Goal: Information Seeking & Learning: Learn about a topic

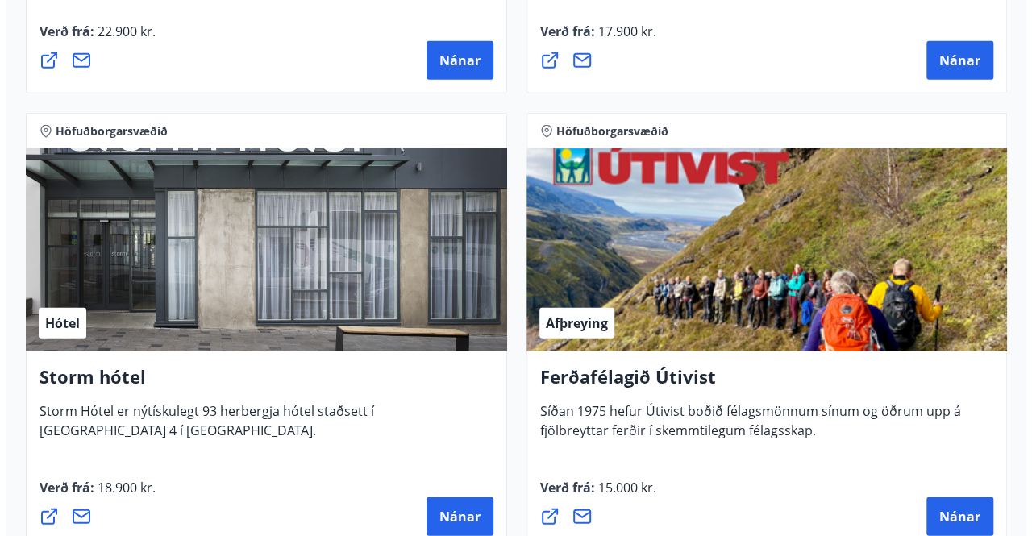
scroll to position [2133, 0]
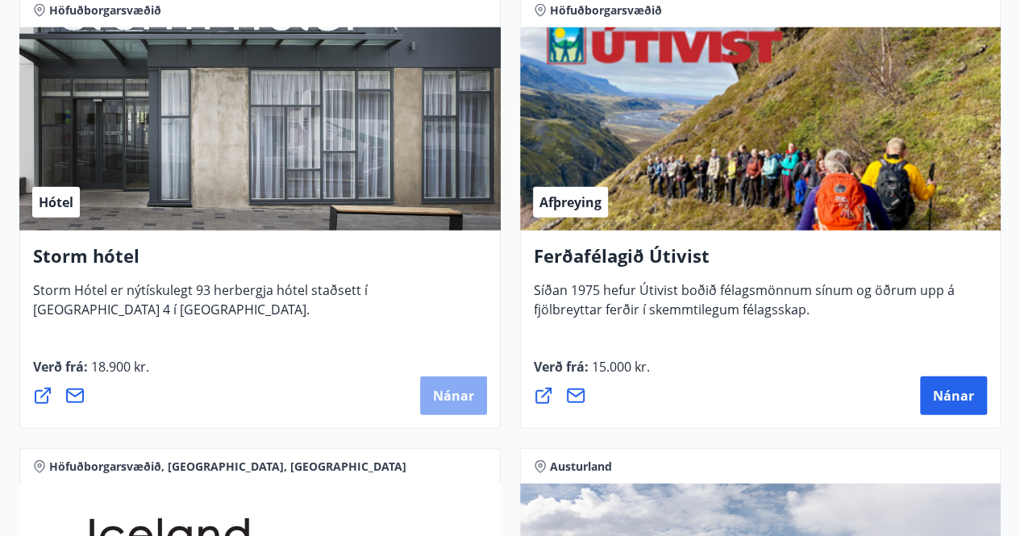
click at [461, 393] on span "Nánar" at bounding box center [453, 396] width 41 height 18
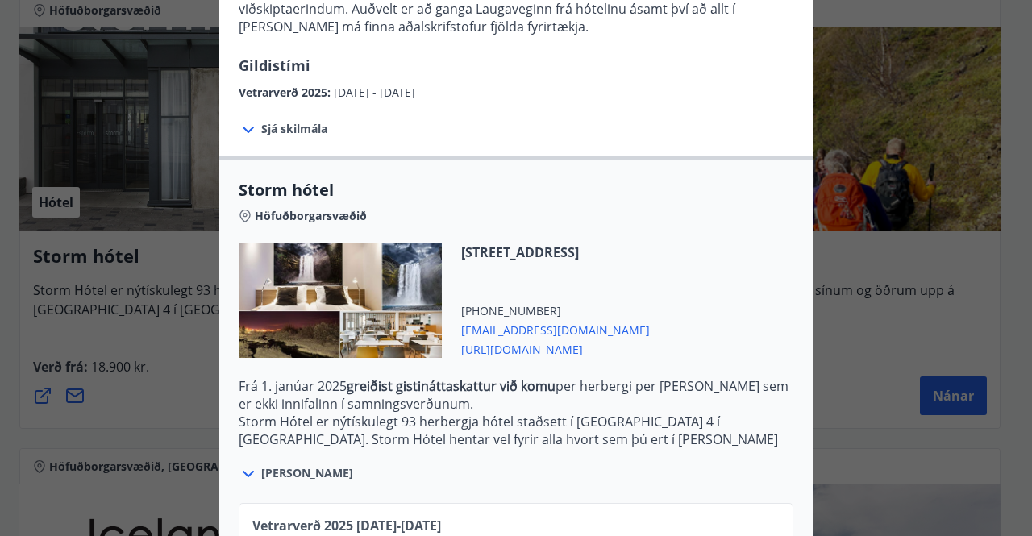
scroll to position [232, 0]
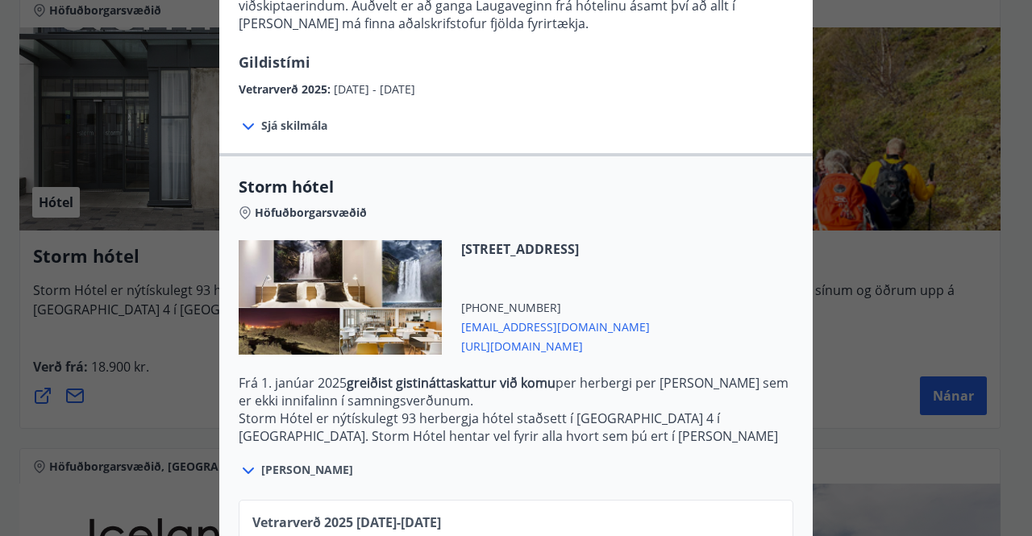
click at [295, 124] on span "Sjá skilmála" at bounding box center [294, 126] width 66 height 16
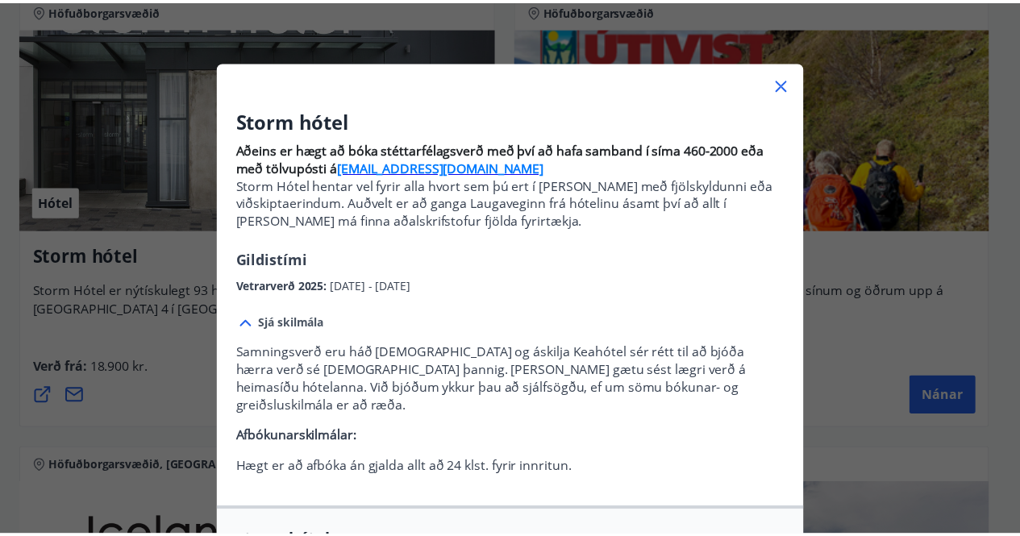
scroll to position [11, 0]
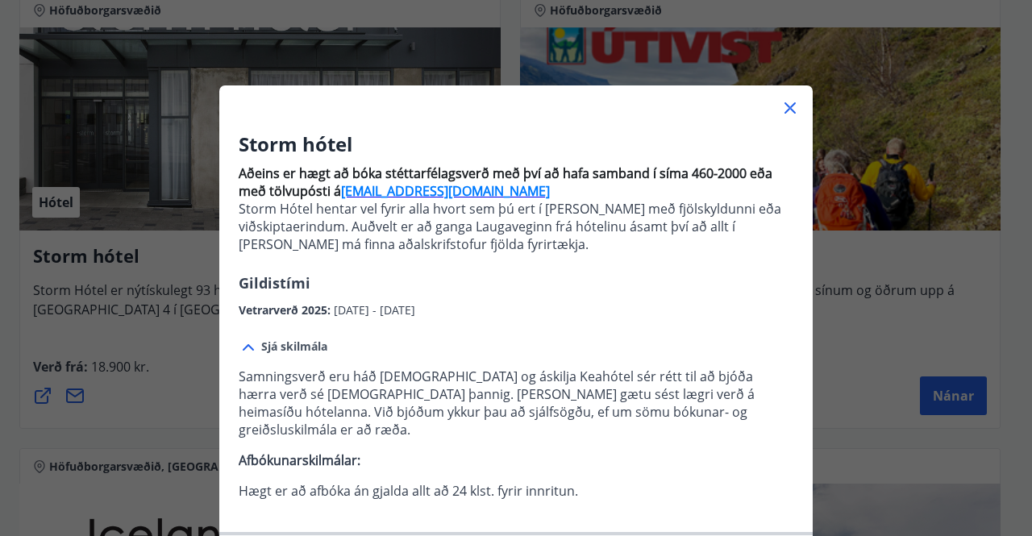
click at [784, 111] on icon at bounding box center [790, 107] width 19 height 19
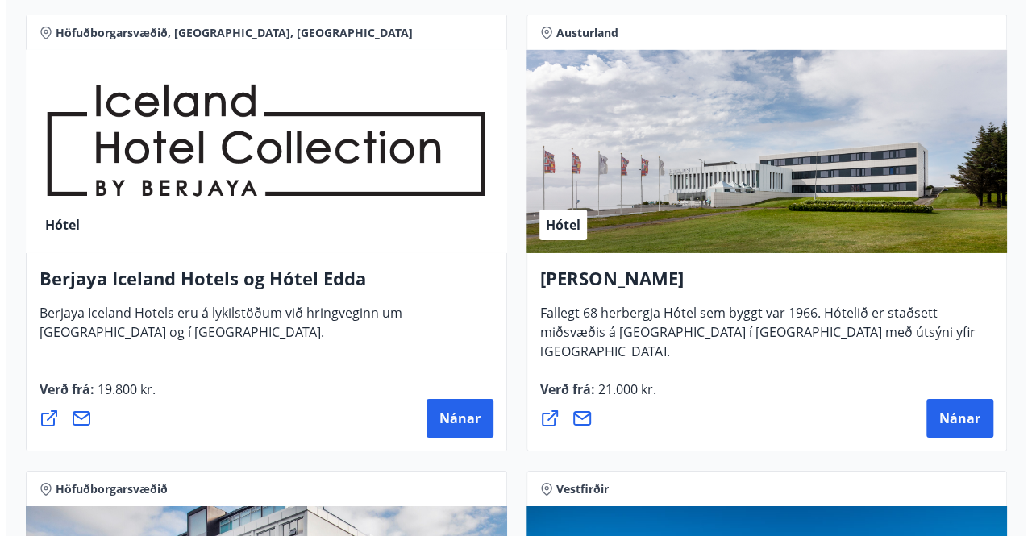
scroll to position [2579, 0]
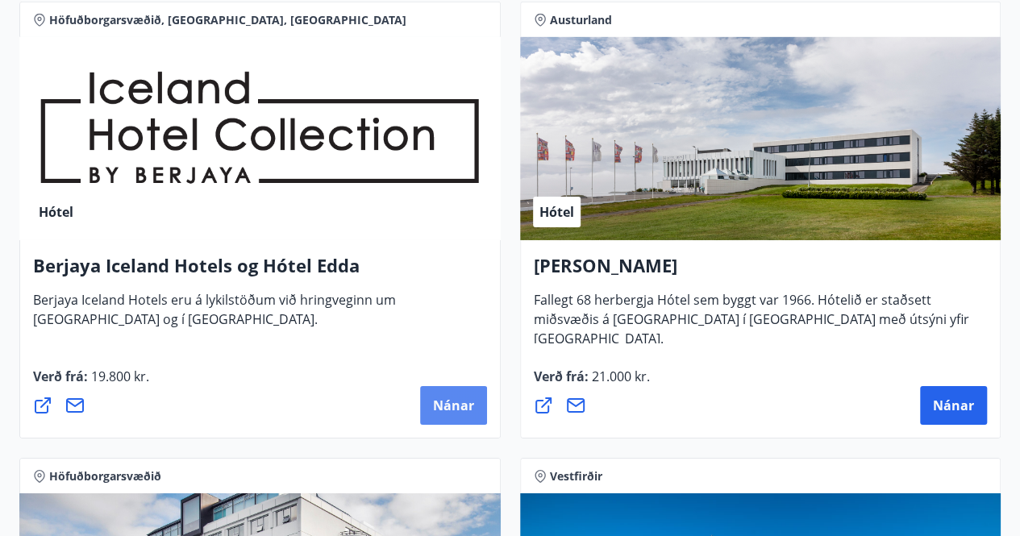
click at [455, 399] on span "Nánar" at bounding box center [453, 406] width 41 height 18
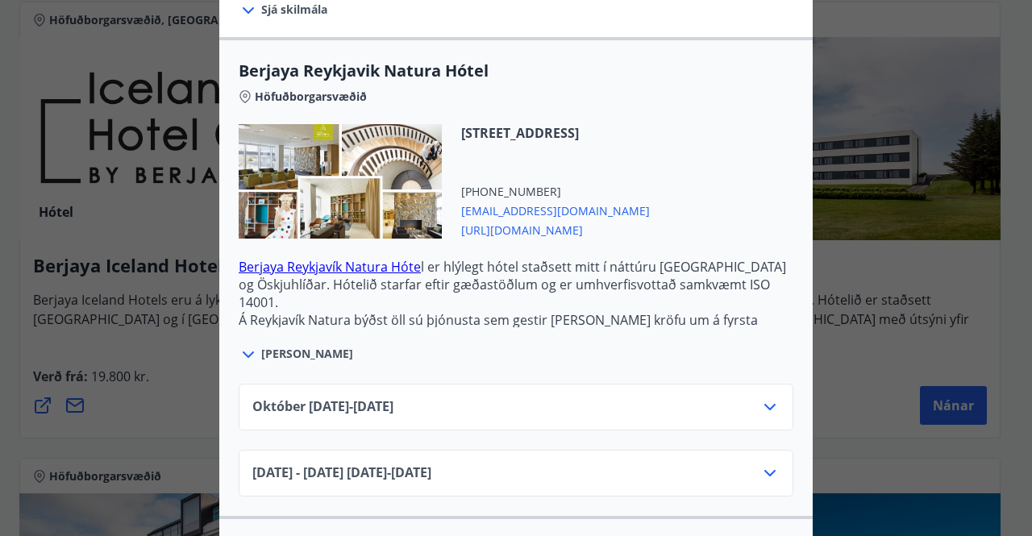
scroll to position [520, 0]
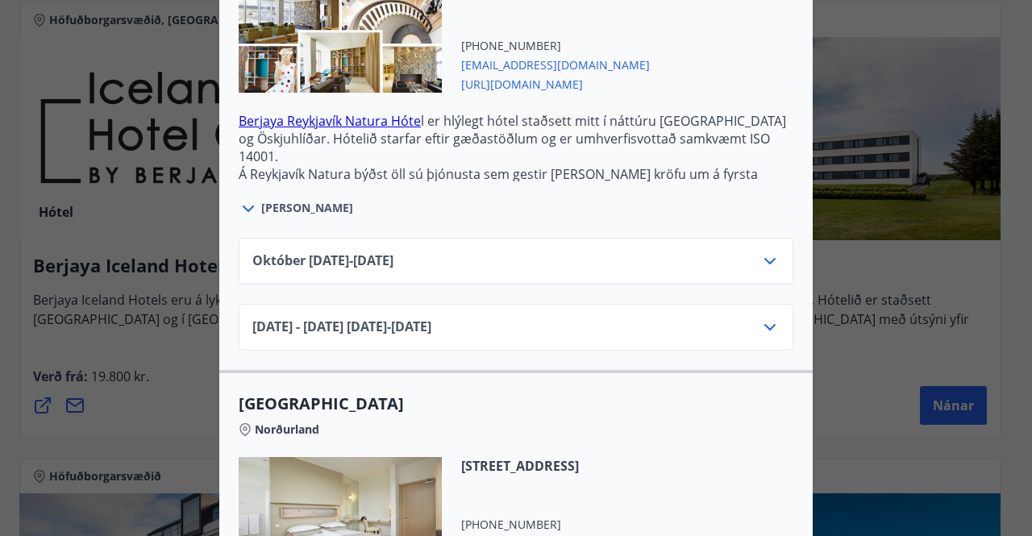
click at [590, 267] on div "[DATE]10.25 - [DATE]" at bounding box center [516, 268] width 528 height 32
click at [765, 259] on icon at bounding box center [770, 261] width 11 height 6
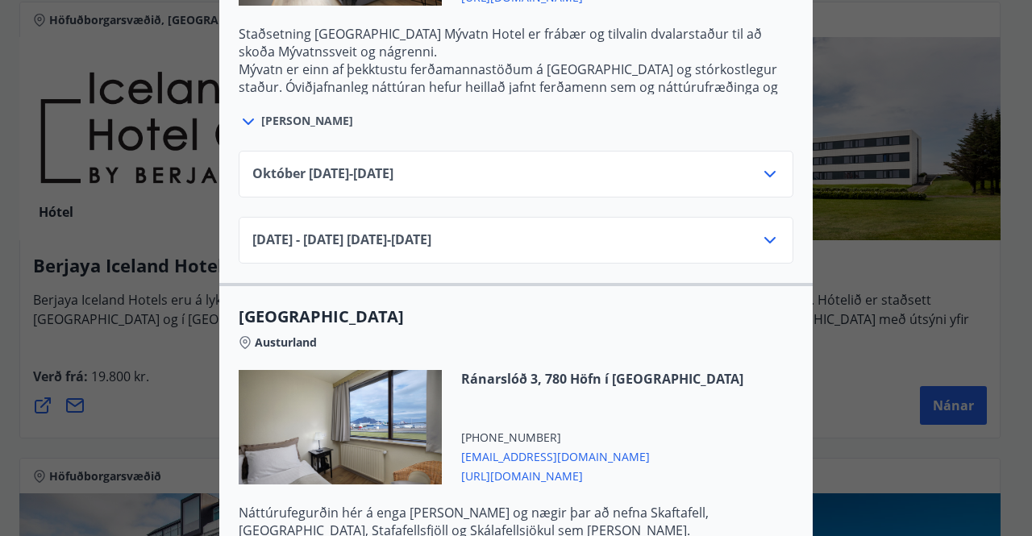
scroll to position [2073, 0]
click at [849, 183] on div "Berjaya Iceland Hotels og Hótel Edda Berjaya Iceland Hotels og Hótel Edda eru h…" at bounding box center [516, 268] width 1032 height 536
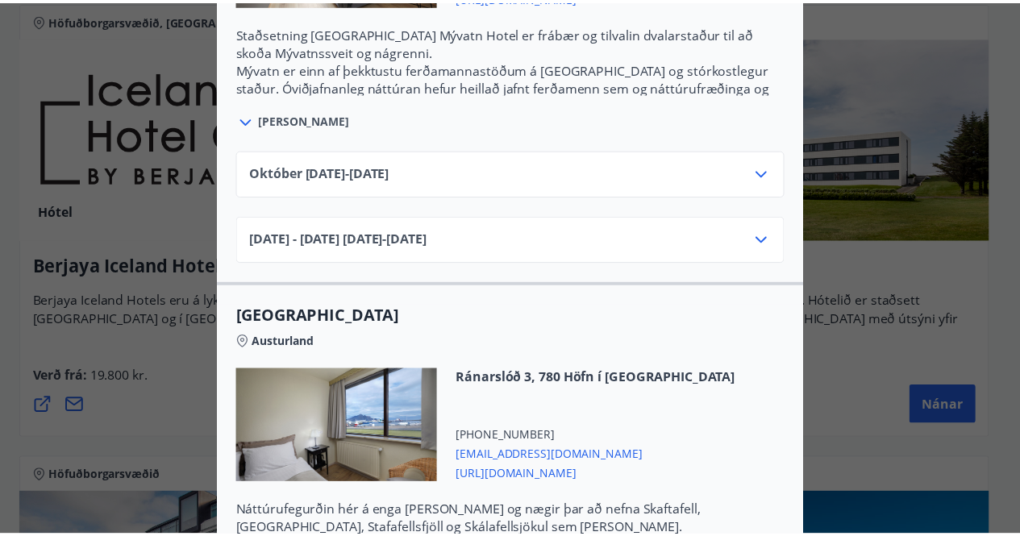
scroll to position [0, 0]
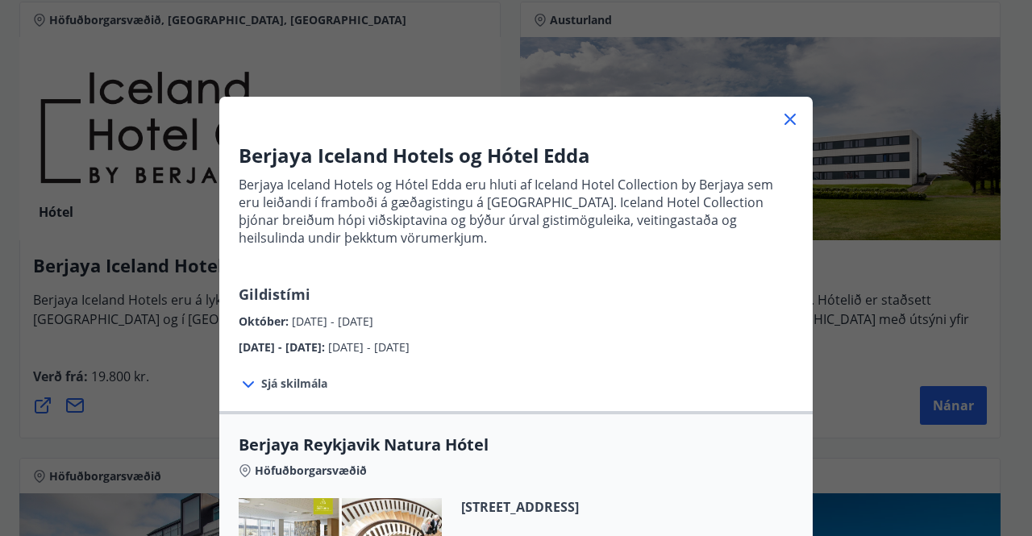
click at [781, 120] on icon at bounding box center [790, 119] width 19 height 19
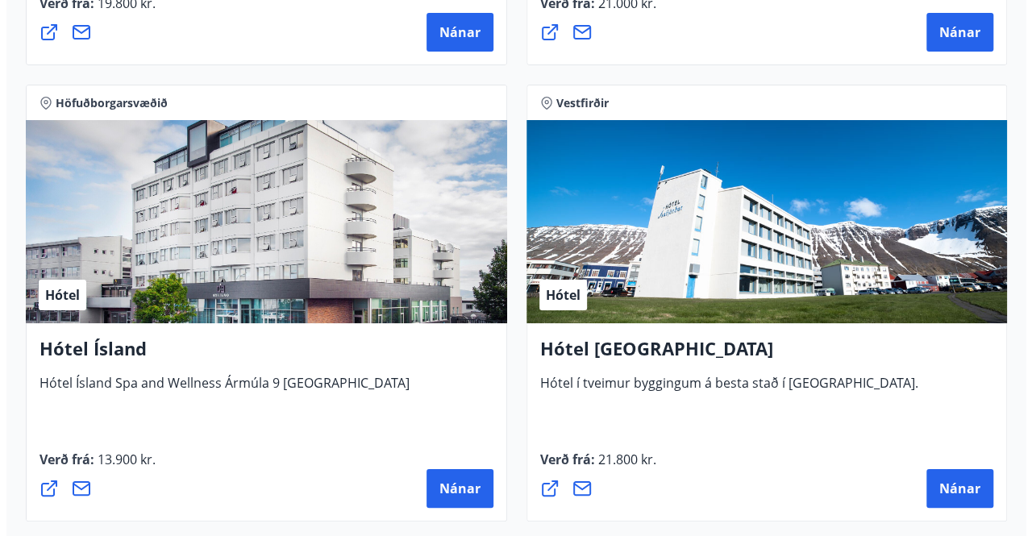
scroll to position [2952, 0]
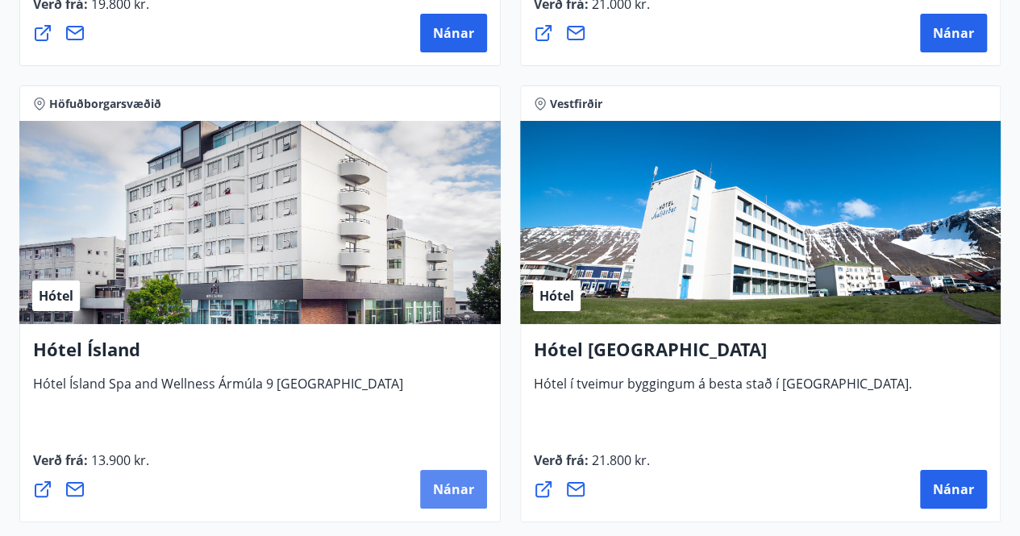
click at [442, 482] on span "Nánar" at bounding box center [453, 490] width 41 height 18
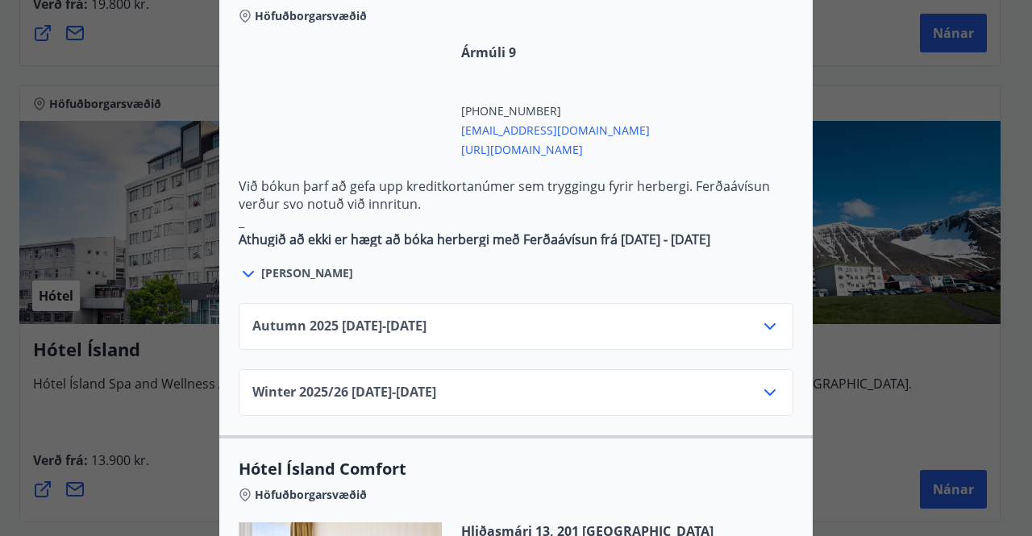
scroll to position [953, 0]
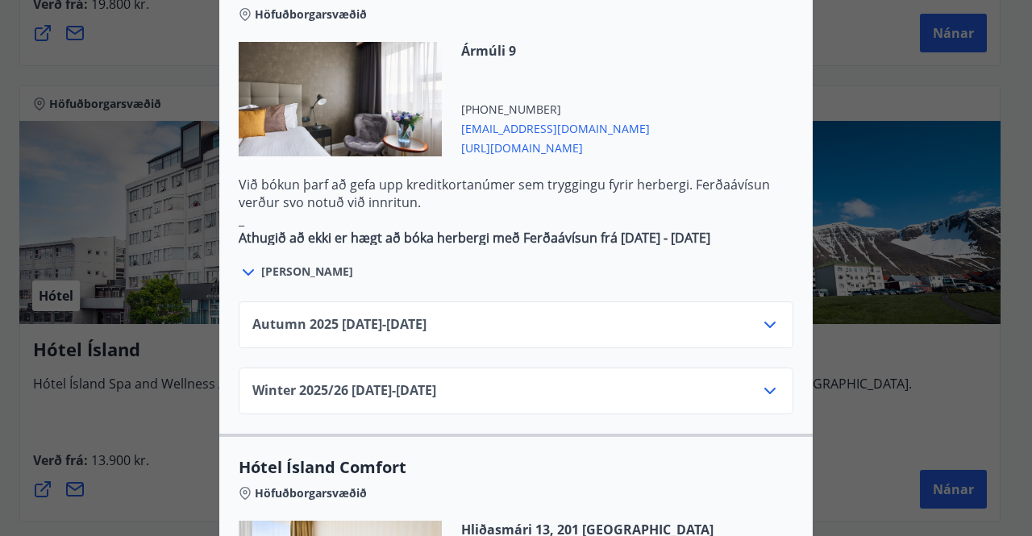
click at [765, 315] on icon at bounding box center [770, 324] width 19 height 19
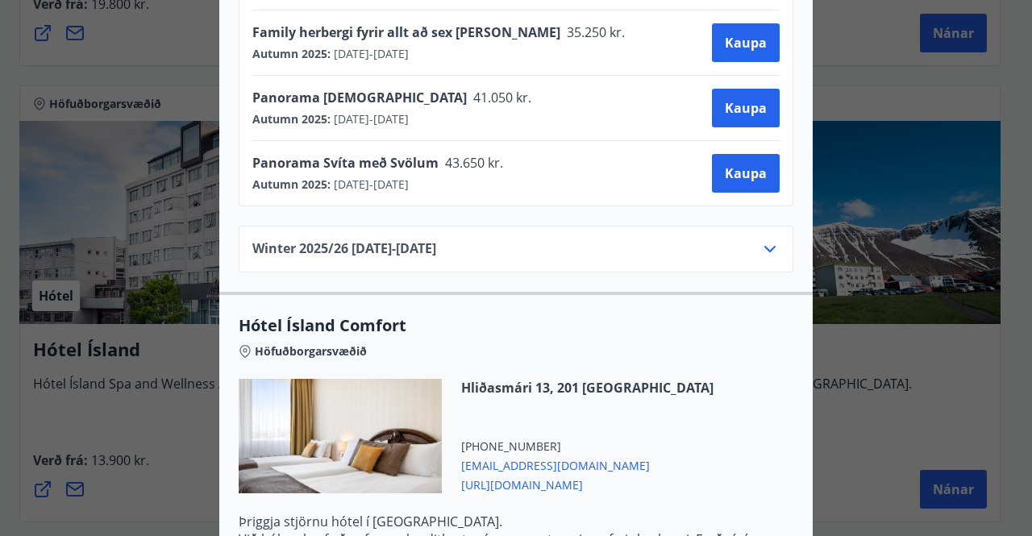
scroll to position [1612, 0]
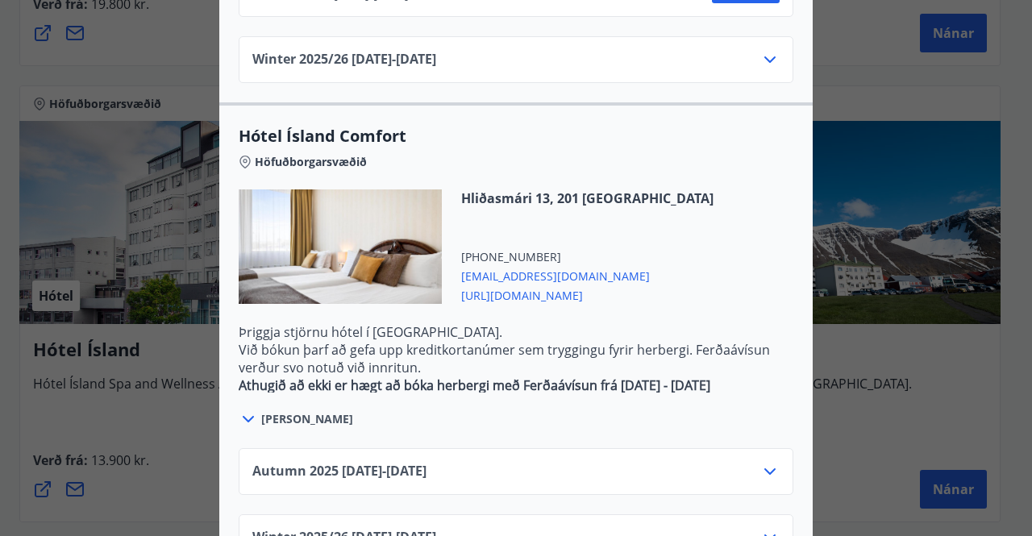
click at [528, 462] on div "Autumn [PHONE_NUMBER][DATE] - [DATE]" at bounding box center [516, 478] width 528 height 32
click at [761, 462] on icon at bounding box center [770, 471] width 19 height 19
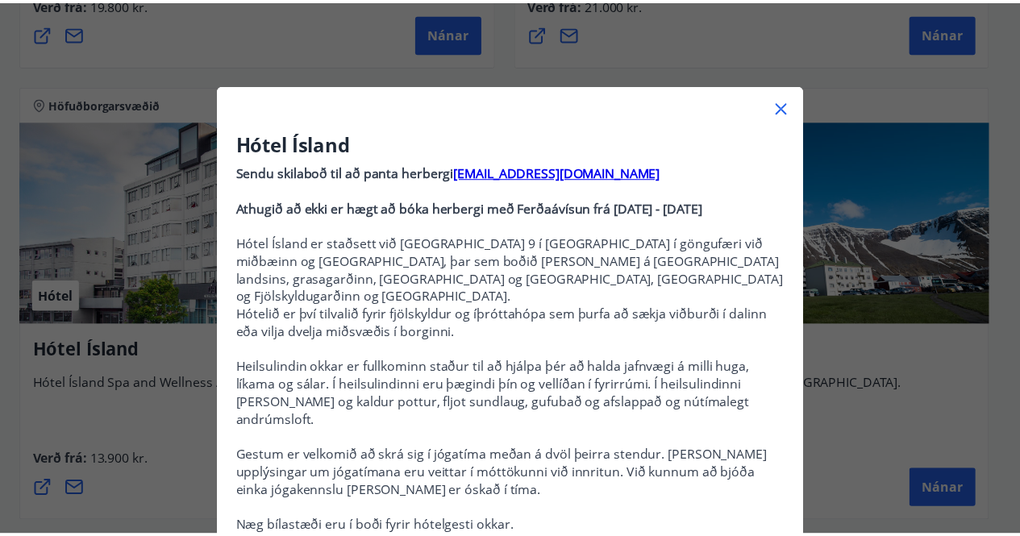
scroll to position [0, 0]
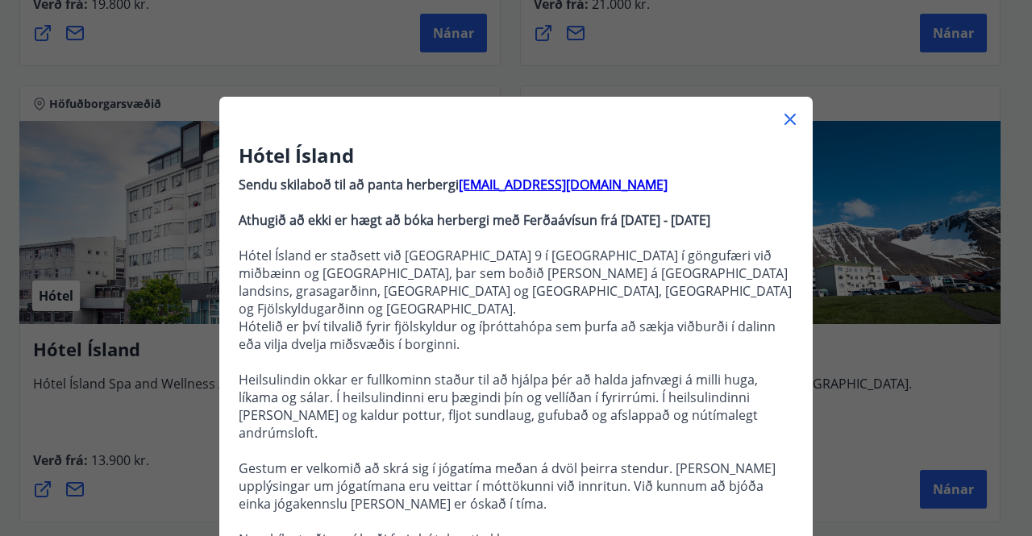
click at [785, 116] on icon at bounding box center [790, 119] width 19 height 19
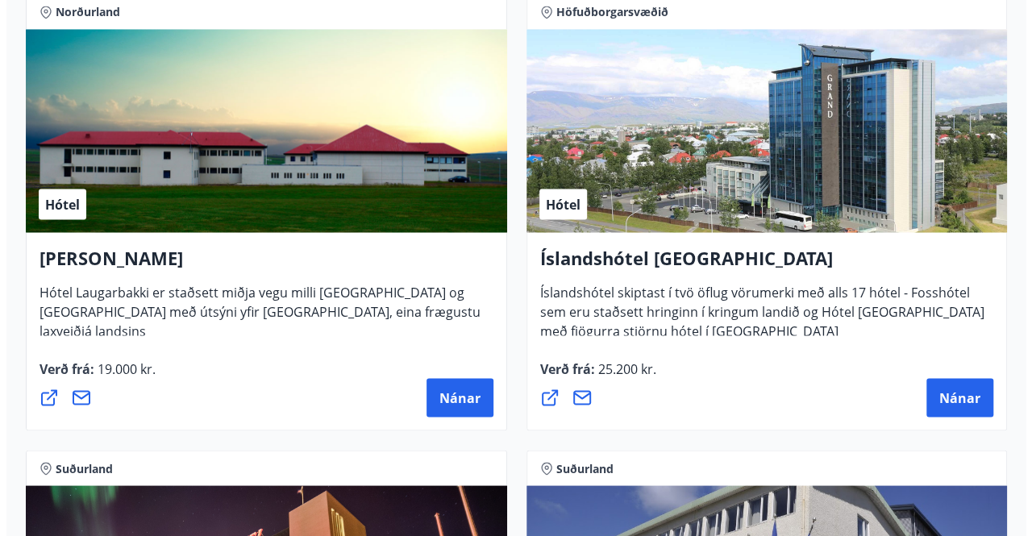
scroll to position [4417, 0]
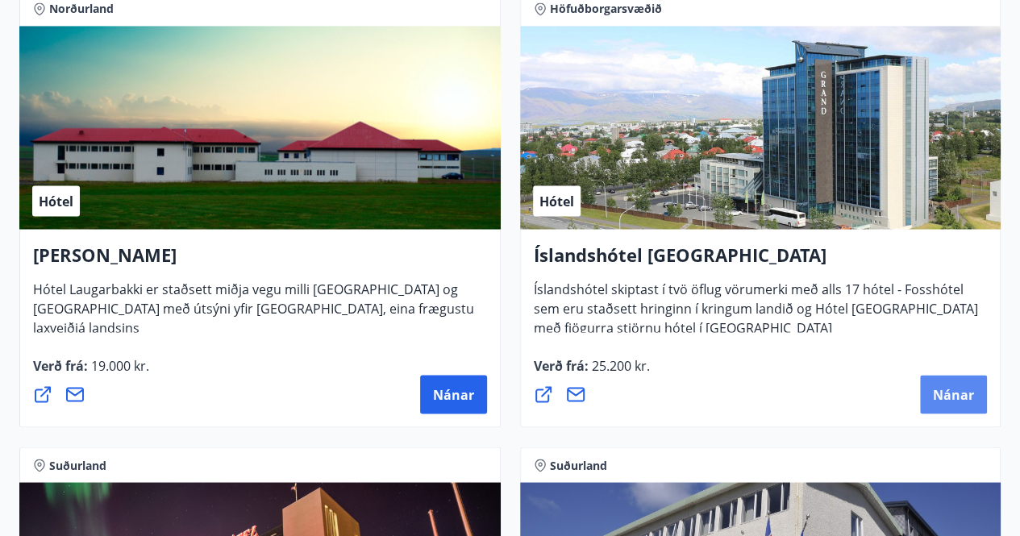
click at [946, 382] on button "Nánar" at bounding box center [953, 394] width 67 height 39
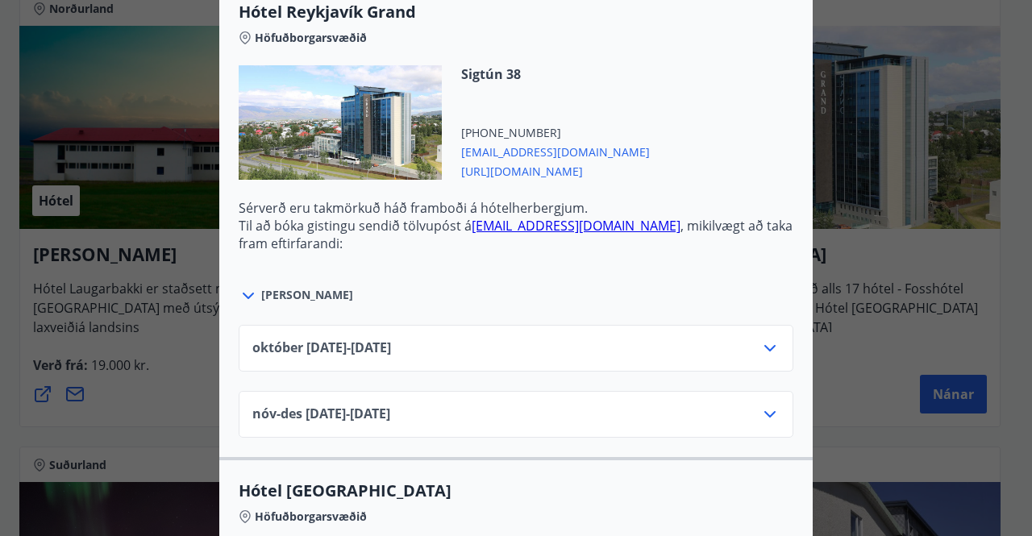
scroll to position [584, 0]
click at [540, 338] on div "[DATE]10.25 - [DATE]" at bounding box center [516, 354] width 528 height 32
click at [765, 344] on icon at bounding box center [770, 347] width 11 height 6
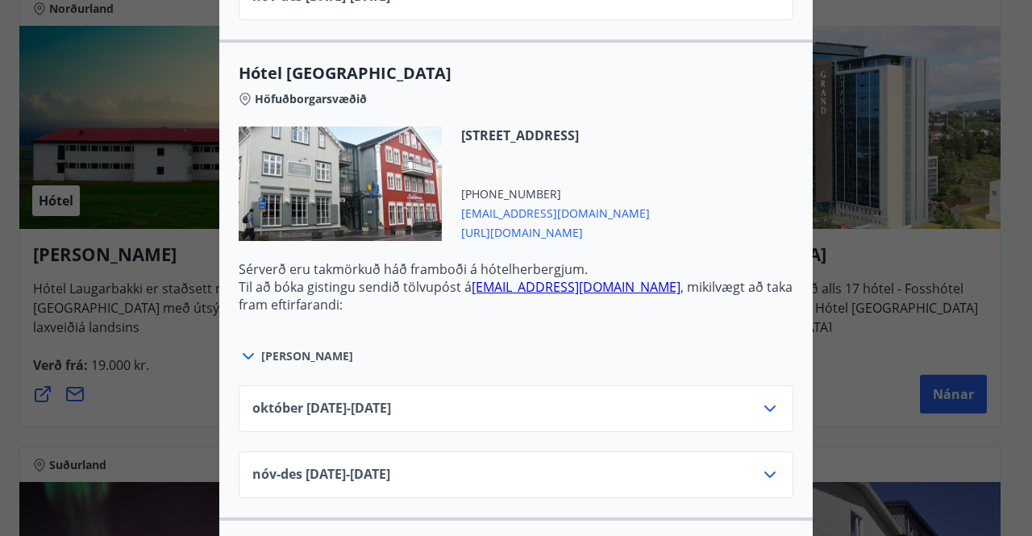
scroll to position [1198, 0]
click at [747, 398] on div "[DATE]10.25 - [DATE]" at bounding box center [516, 414] width 528 height 32
click at [763, 398] on icon at bounding box center [770, 407] width 19 height 19
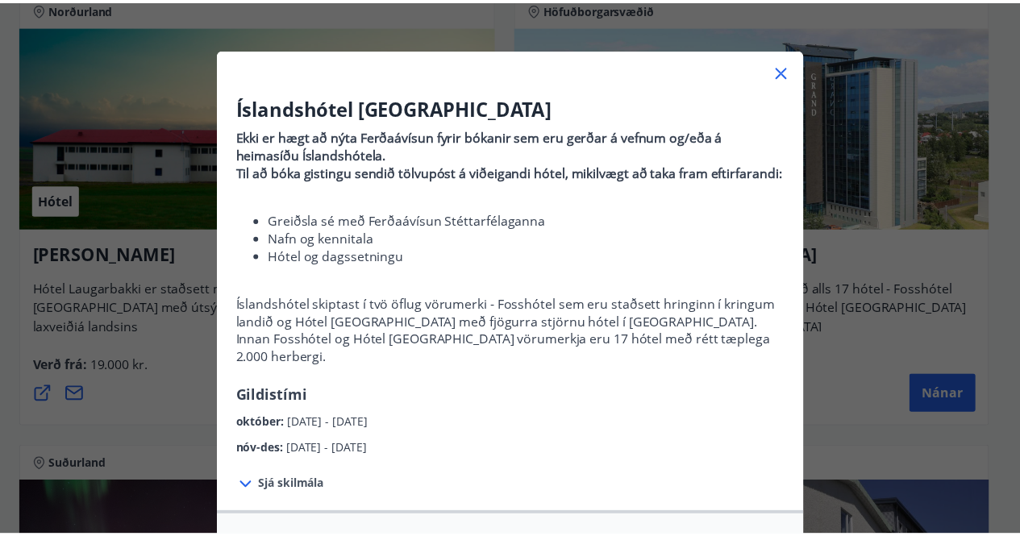
scroll to position [0, 0]
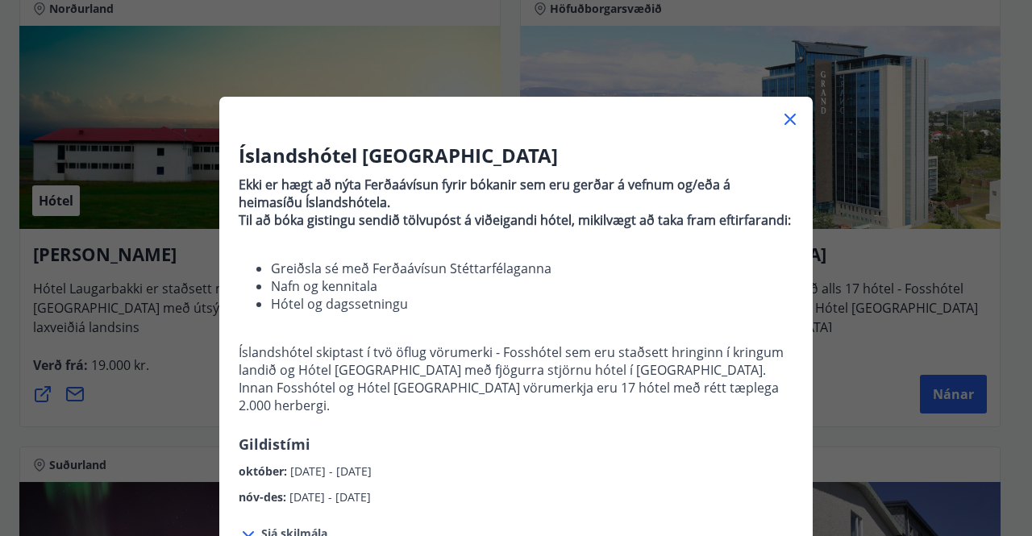
click at [790, 119] on icon at bounding box center [791, 120] width 2 height 2
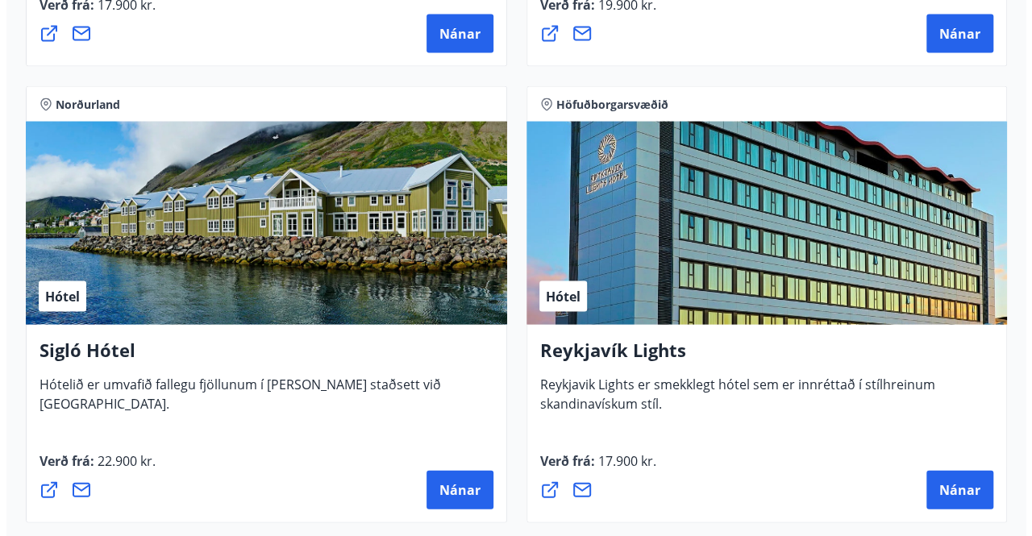
scroll to position [1595, 0]
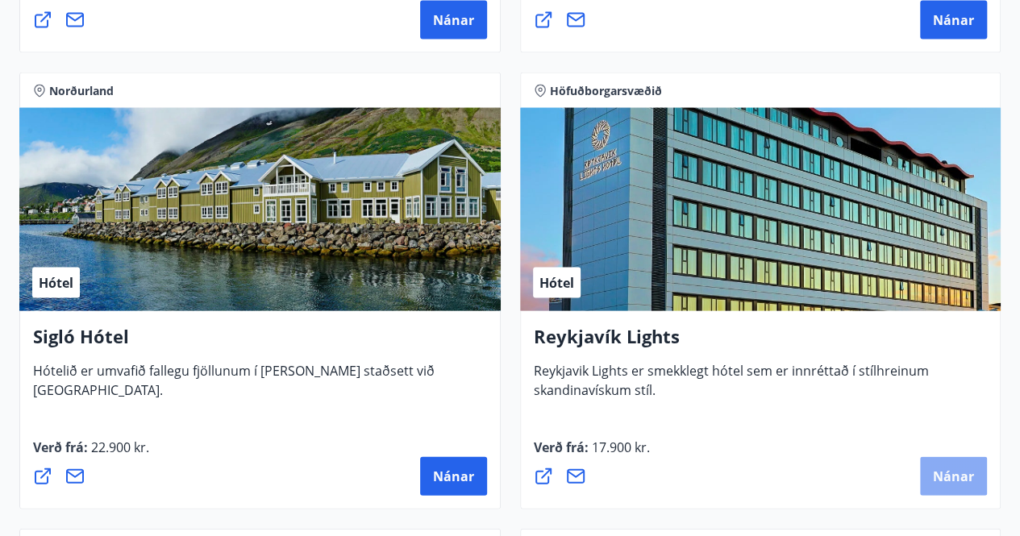
click at [949, 480] on span "Nánar" at bounding box center [953, 477] width 41 height 18
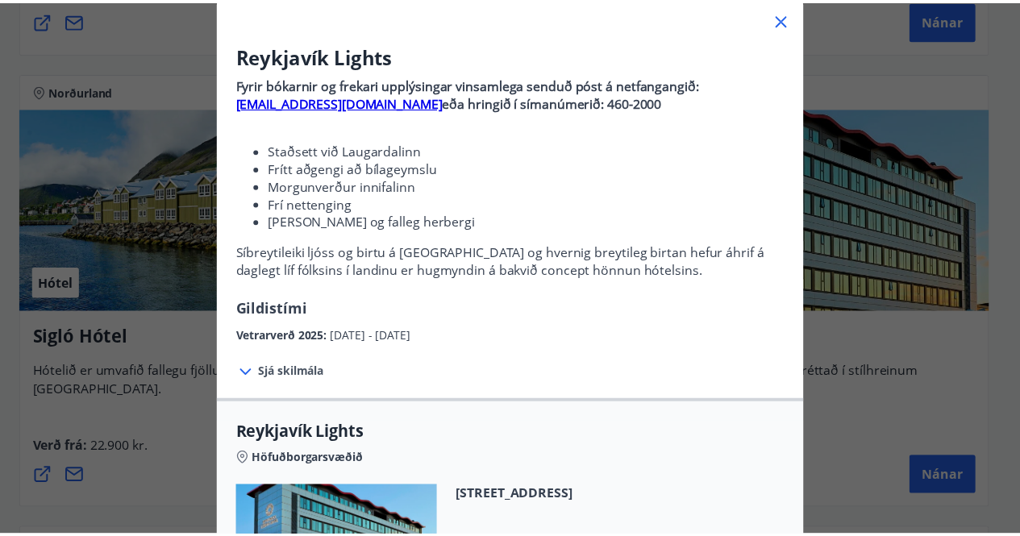
scroll to position [0, 0]
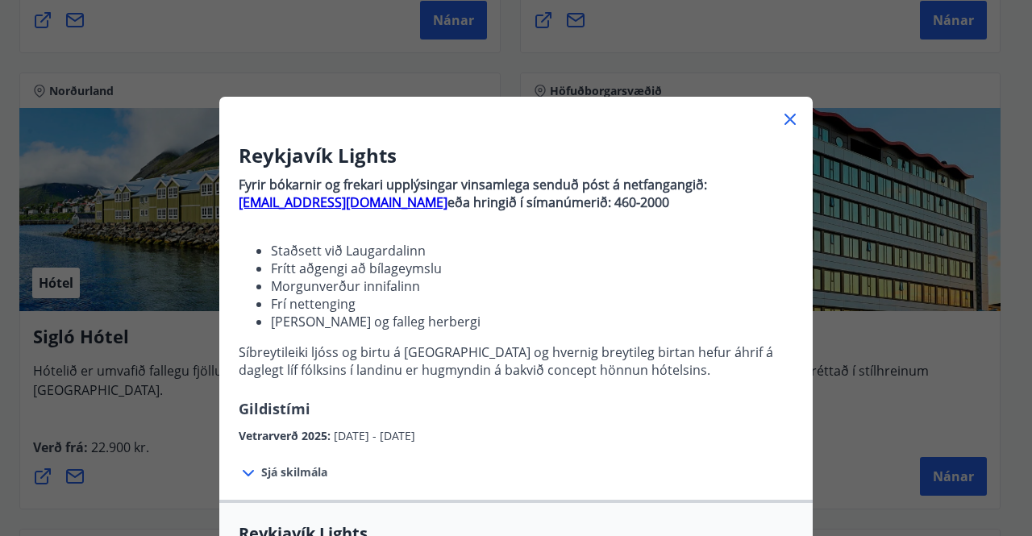
click at [786, 118] on icon at bounding box center [790, 119] width 11 height 11
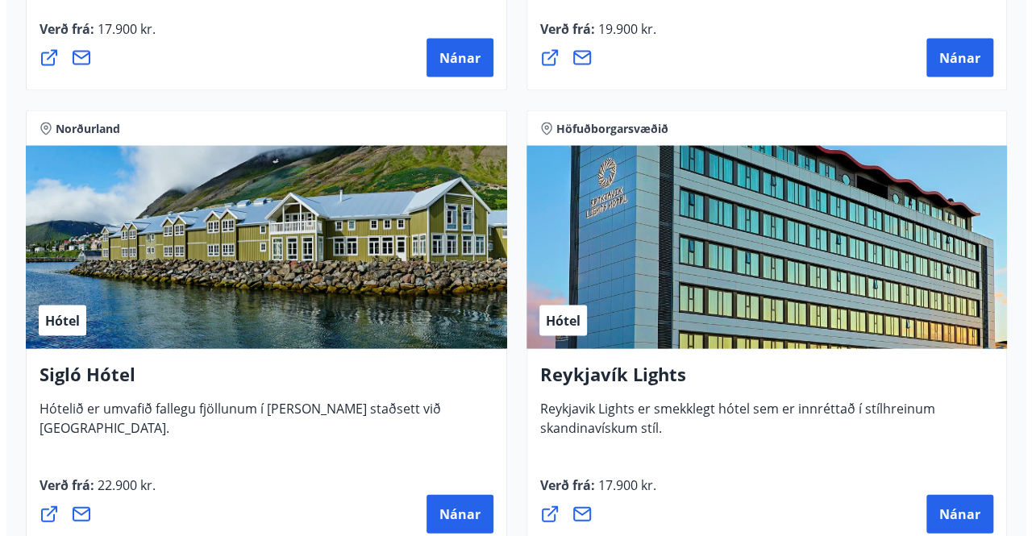
scroll to position [1633, 0]
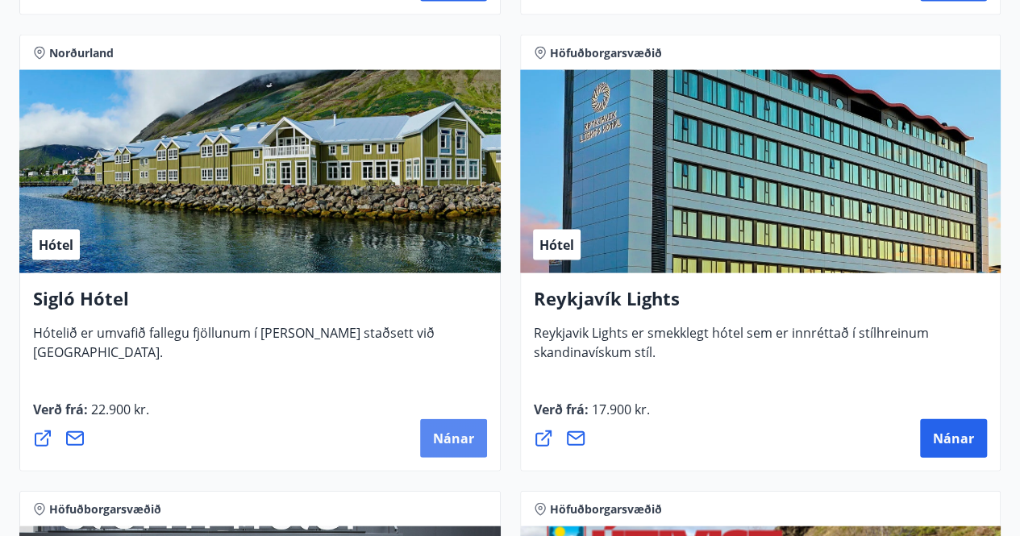
click at [443, 438] on span "Nánar" at bounding box center [453, 439] width 41 height 18
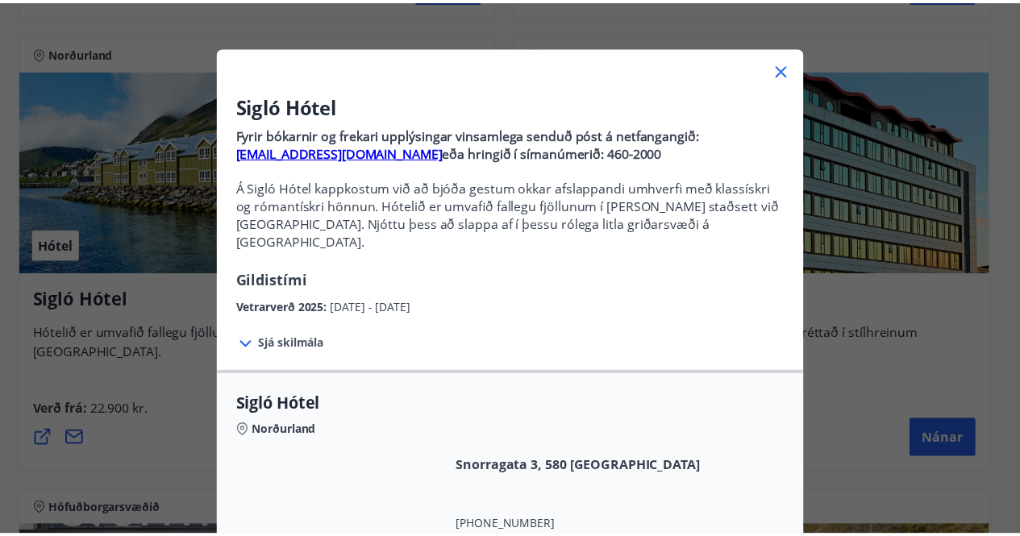
scroll to position [0, 0]
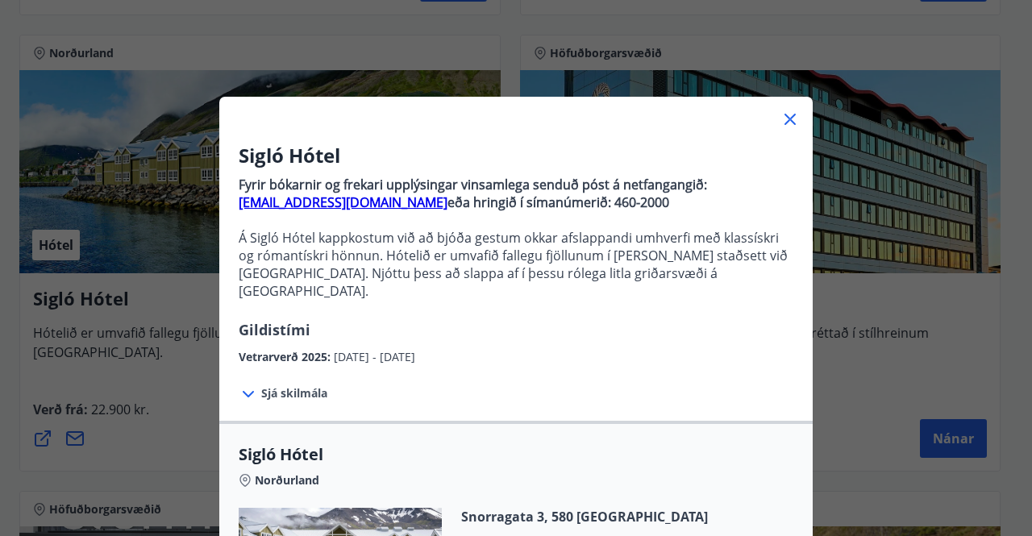
click at [786, 122] on icon at bounding box center [790, 119] width 19 height 19
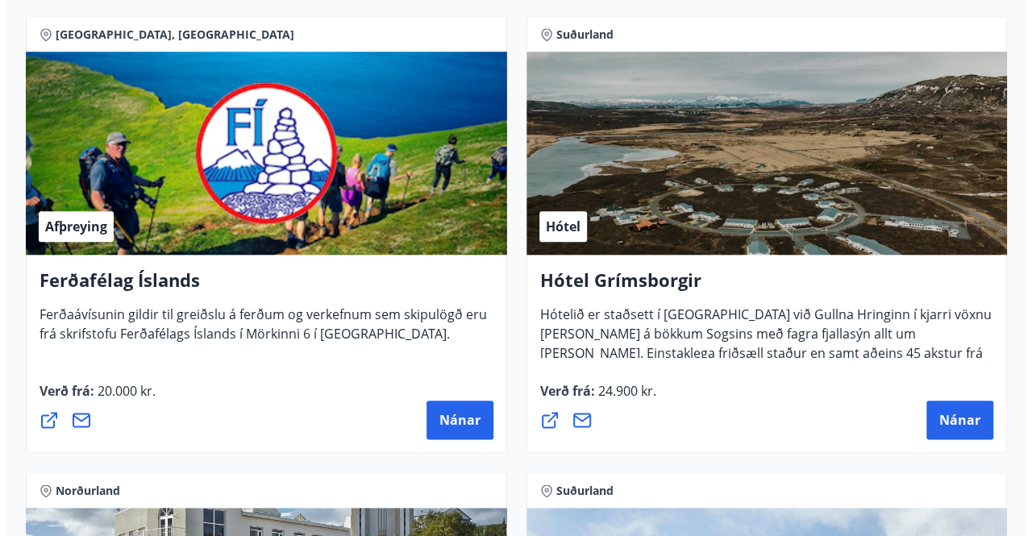
scroll to position [736, 0]
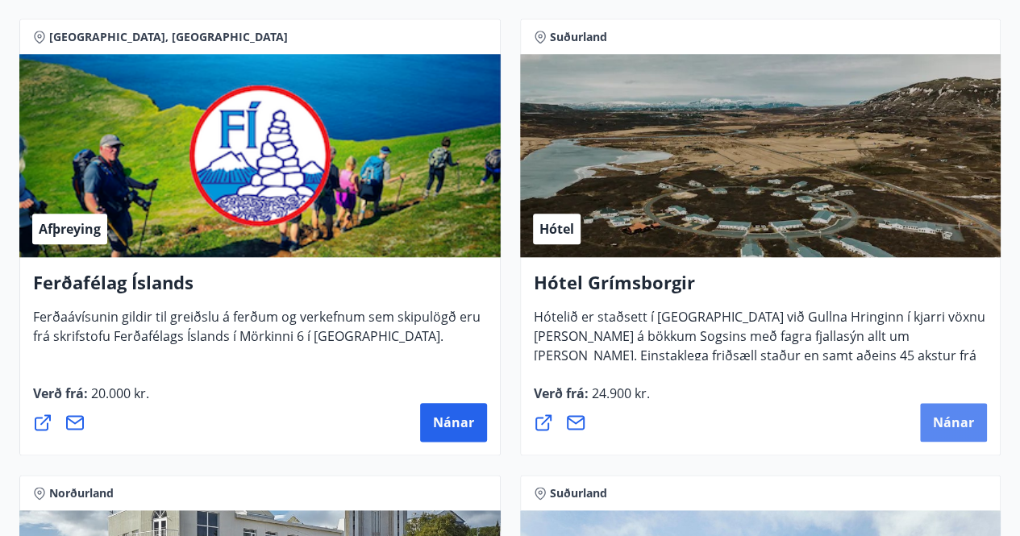
click at [940, 415] on span "Nánar" at bounding box center [953, 423] width 41 height 18
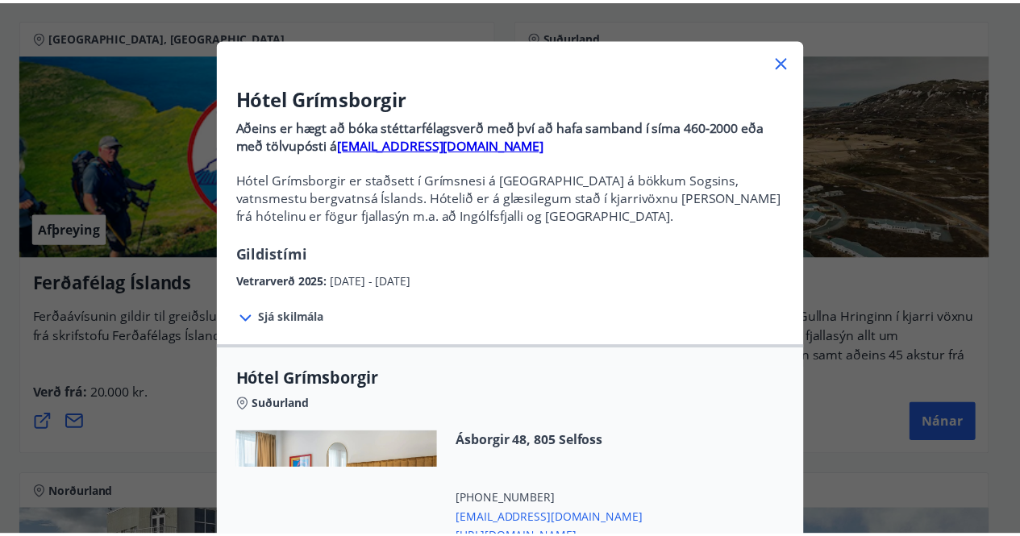
scroll to position [0, 0]
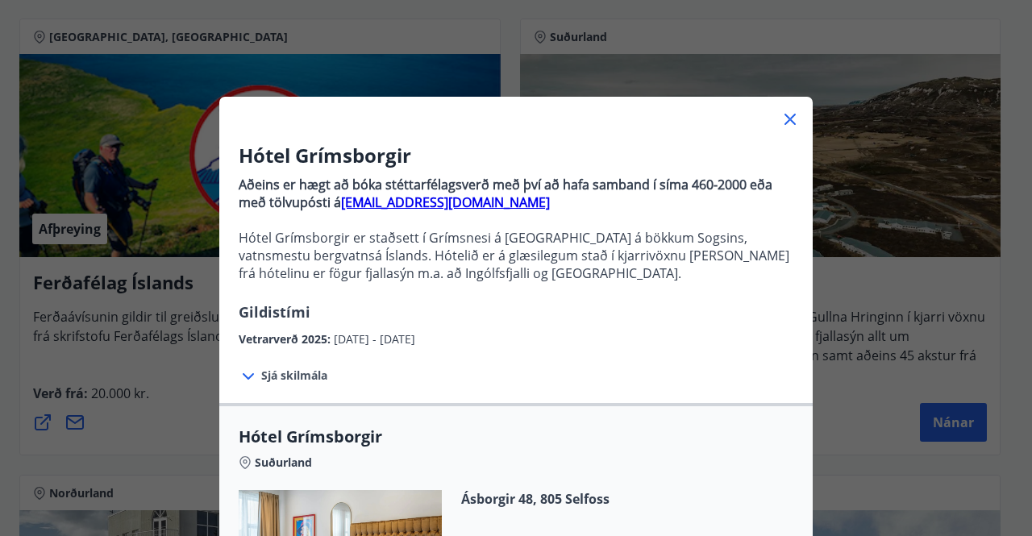
click at [785, 117] on icon at bounding box center [790, 119] width 11 height 11
